Goal: Task Accomplishment & Management: Use online tool/utility

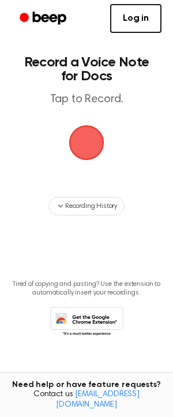
click at [92, 148] on span "button" at bounding box center [86, 143] width 32 height 32
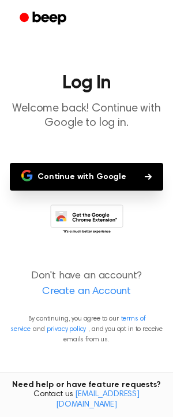
click at [91, 177] on button "Continue with Google" at bounding box center [87, 177] width 154 height 28
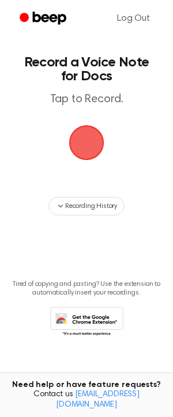
click at [84, 151] on span "button" at bounding box center [86, 142] width 35 height 35
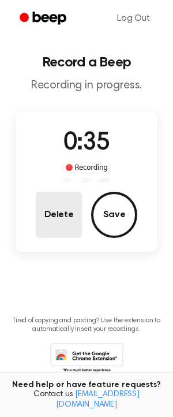
click at [53, 214] on button "Delete" at bounding box center [59, 215] width 46 height 46
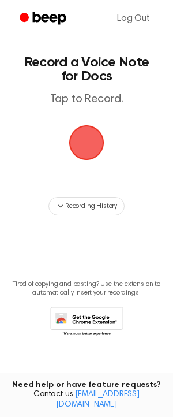
click at [87, 155] on span "button" at bounding box center [86, 142] width 35 height 35
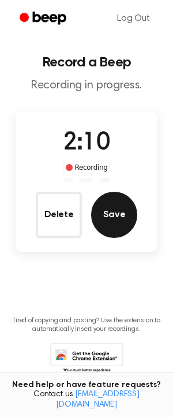
click at [124, 210] on button "Save" at bounding box center [114, 215] width 46 height 46
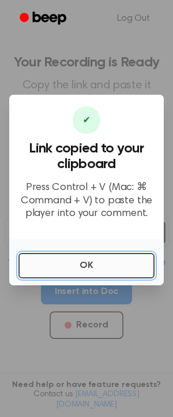
click at [86, 262] on button "OK" at bounding box center [86, 265] width 136 height 25
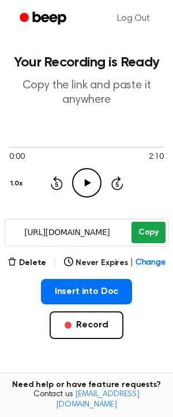
click at [146, 235] on button "Copy" at bounding box center [149, 232] width 34 height 21
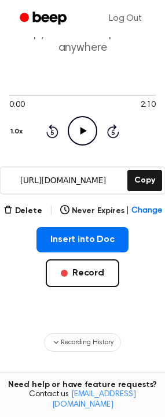
scroll to position [116, 0]
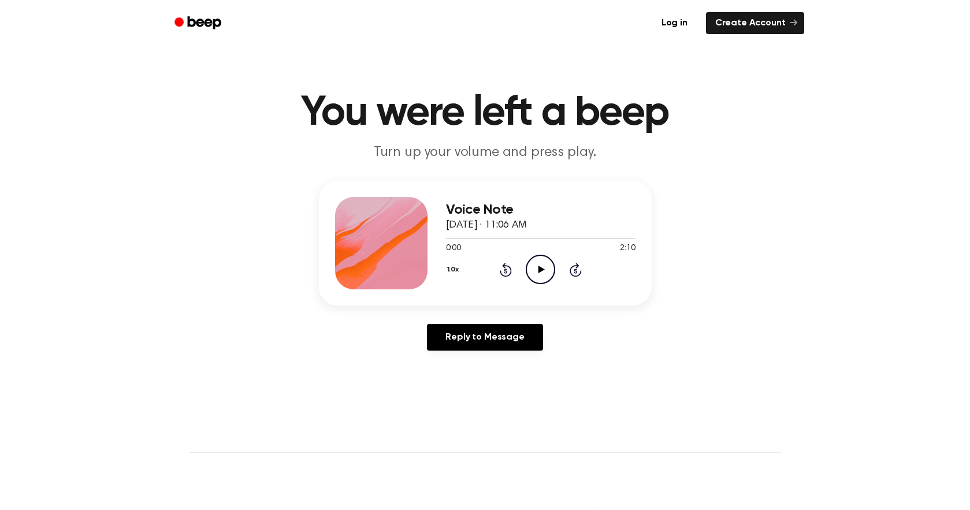
click at [542, 275] on icon "Play Audio" at bounding box center [540, 269] width 29 height 29
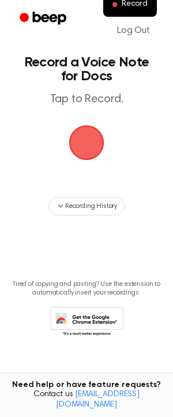
click at [92, 153] on span "button" at bounding box center [86, 142] width 35 height 35
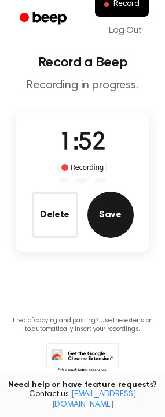
click at [101, 225] on button "Save" at bounding box center [110, 215] width 46 height 46
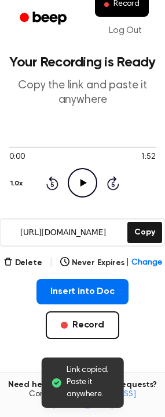
click at [88, 178] on icon "Play Audio" at bounding box center [82, 182] width 29 height 29
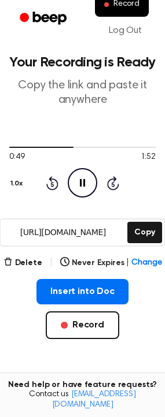
drag, startPoint x: 114, startPoint y: 229, endPoint x: 8, endPoint y: 232, distance: 106.9
click at [8, 233] on input "https://beep.audio/29Werk2" at bounding box center [63, 233] width 124 height 26
click at [88, 184] on icon "Pause Audio" at bounding box center [82, 182] width 29 height 29
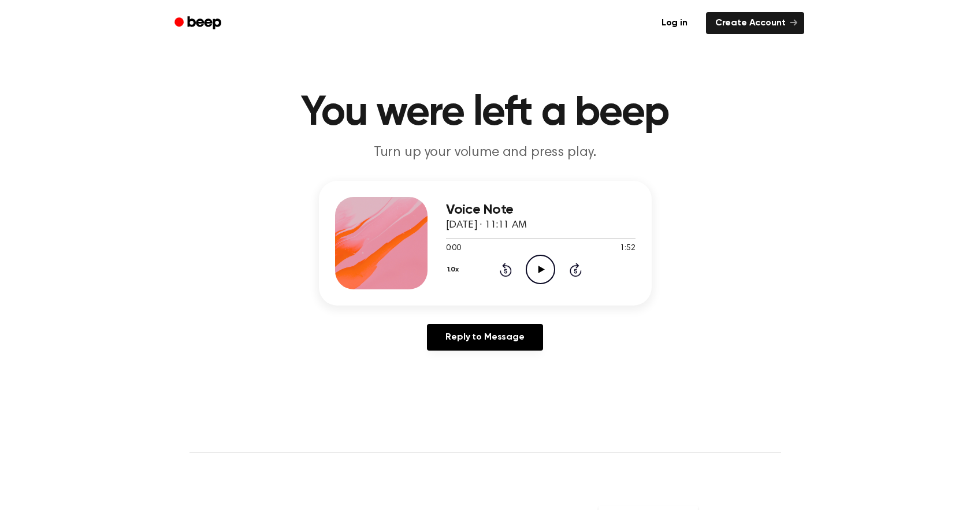
click at [543, 266] on icon "Play Audio" at bounding box center [540, 269] width 29 height 29
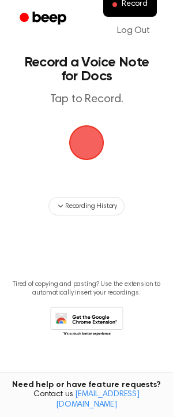
click at [94, 143] on span "button" at bounding box center [87, 143] width 38 height 38
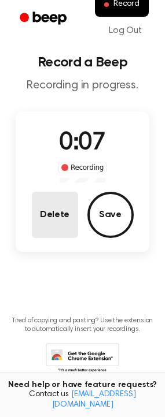
click at [44, 216] on button "Delete" at bounding box center [55, 215] width 46 height 46
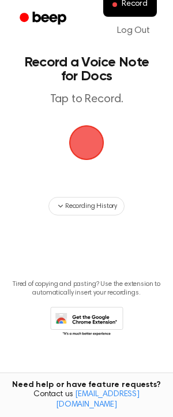
click at [84, 154] on span "button" at bounding box center [86, 142] width 49 height 49
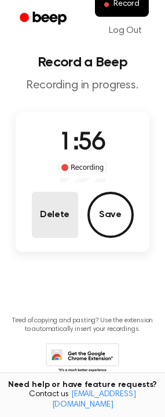
click at [64, 211] on button "Delete" at bounding box center [55, 215] width 46 height 46
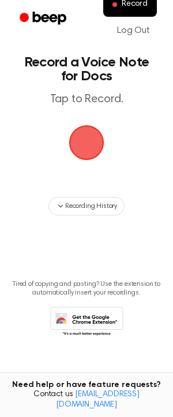
click at [82, 135] on span "button" at bounding box center [87, 143] width 42 height 42
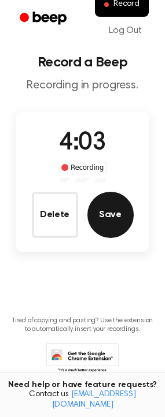
click at [114, 212] on button "Save" at bounding box center [110, 215] width 46 height 46
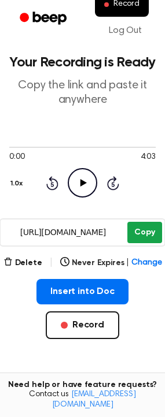
click at [136, 237] on button "Copy" at bounding box center [144, 232] width 34 height 21
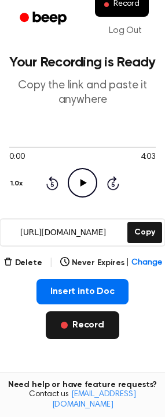
click at [77, 329] on button "Record" at bounding box center [82, 325] width 73 height 28
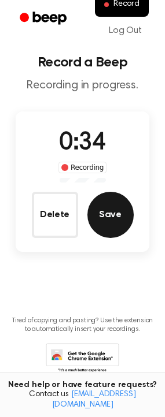
click at [98, 219] on button "Save" at bounding box center [110, 215] width 46 height 46
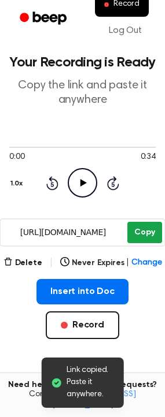
click at [150, 237] on button "Copy" at bounding box center [144, 232] width 34 height 21
